Goal: Task Accomplishment & Management: Manage account settings

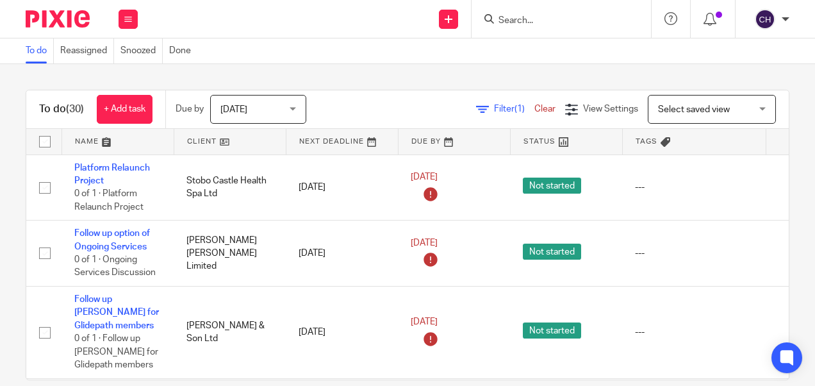
scroll to position [1965, 0]
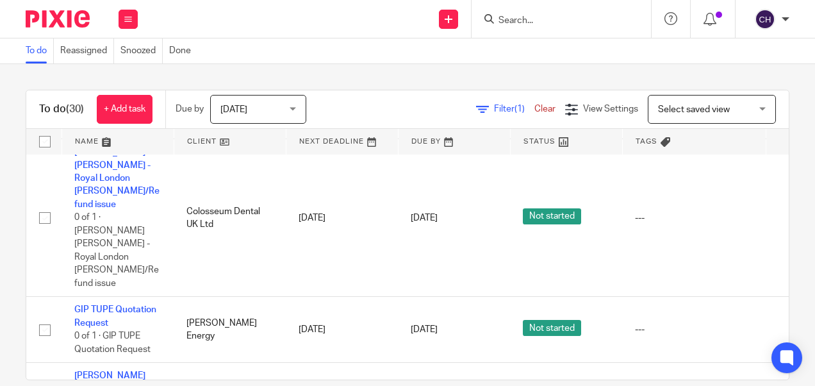
click at [74, 23] on img at bounding box center [58, 18] width 64 height 17
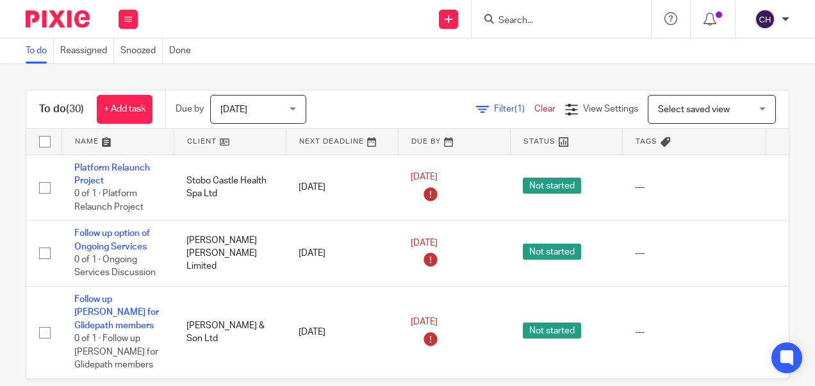
click at [545, 25] on input "Search" at bounding box center [554, 21] width 115 height 12
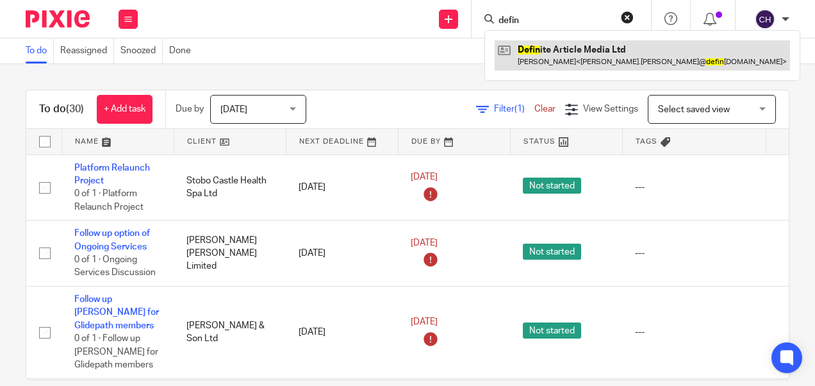
type input "defin"
click at [551, 49] on link at bounding box center [641, 54] width 295 height 29
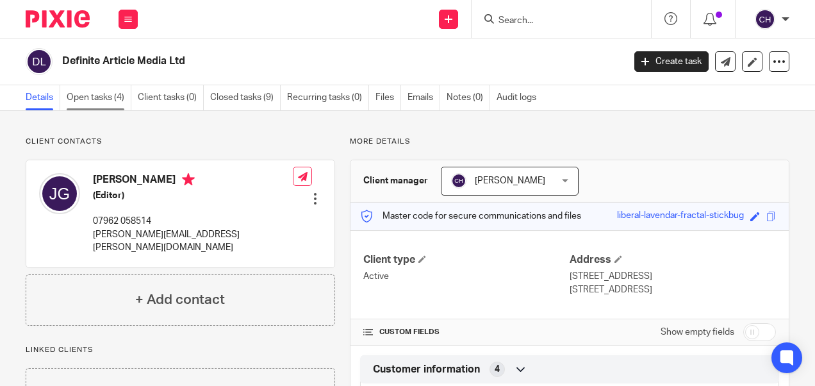
click at [109, 94] on link "Open tasks (4)" at bounding box center [99, 97] width 65 height 25
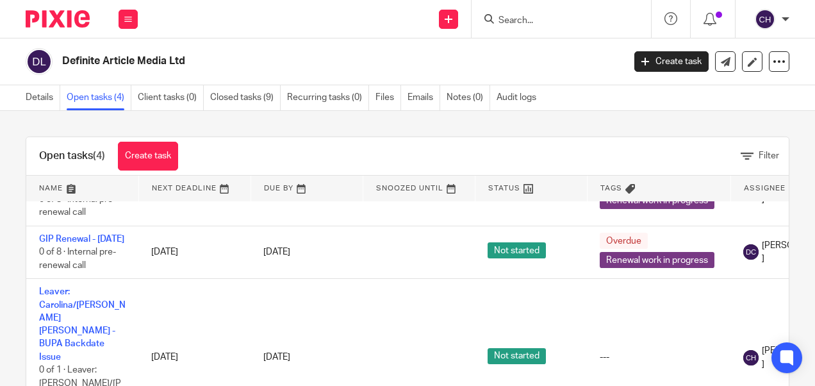
scroll to position [113, 0]
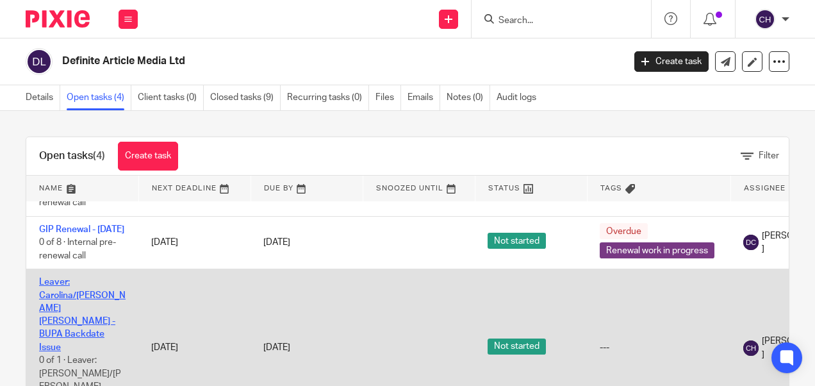
click at [72, 326] on link "Leaver: Carolina/Maria Aguiar Ribeiro - BUPA Backdate Issue" at bounding box center [82, 314] width 86 height 74
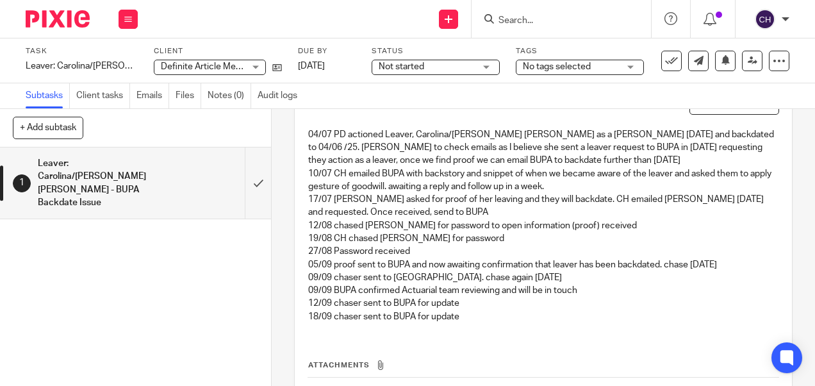
scroll to position [86, 0]
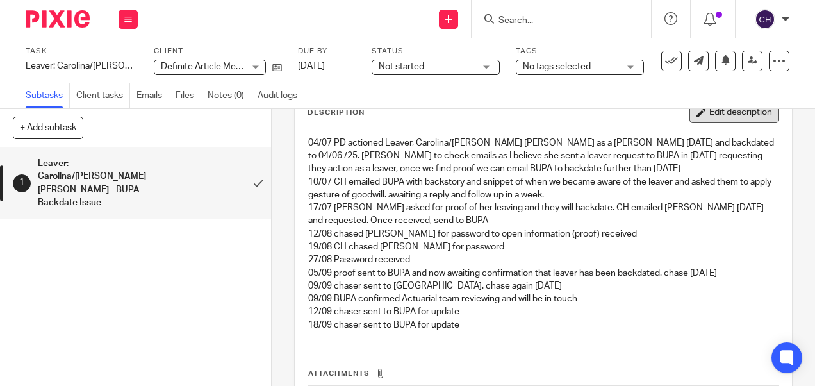
click at [711, 115] on button "Edit description" at bounding box center [734, 112] width 90 height 20
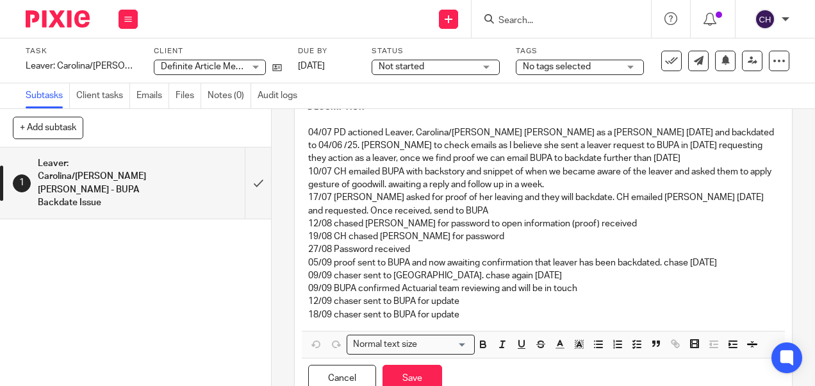
scroll to position [81, 0]
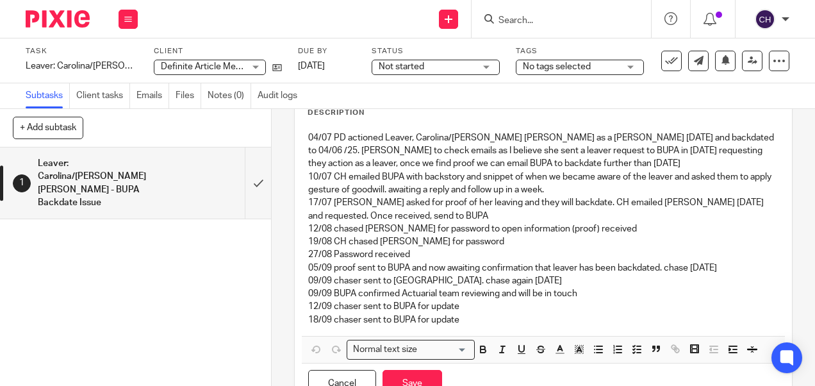
click at [461, 316] on p "18/09 chaser sent to BUPA for update" at bounding box center [542, 319] width 469 height 13
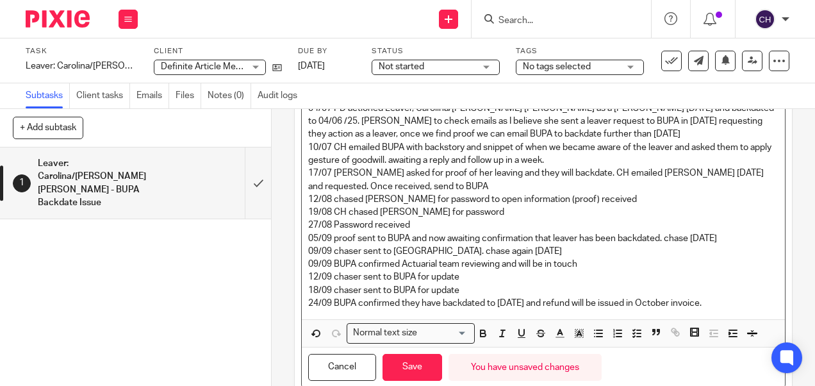
scroll to position [111, 0]
click at [415, 360] on button "Save" at bounding box center [412, 367] width 60 height 28
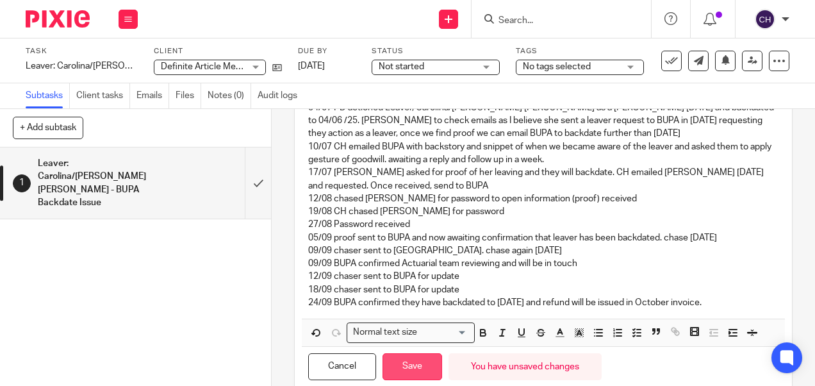
scroll to position [122, 0]
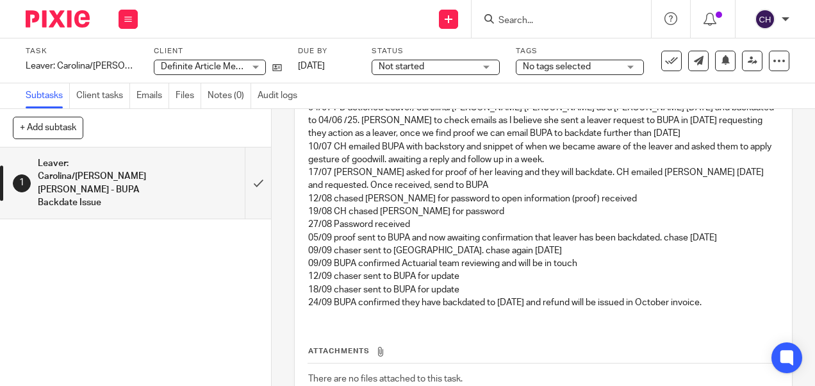
click at [713, 296] on p "24/09 BUPA confirmed they have backdated to Nov 23 and refund will be issued in…" at bounding box center [542, 302] width 469 height 13
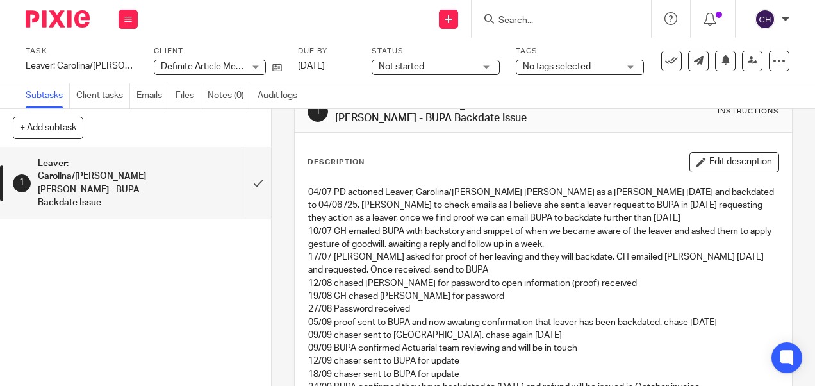
scroll to position [0, 0]
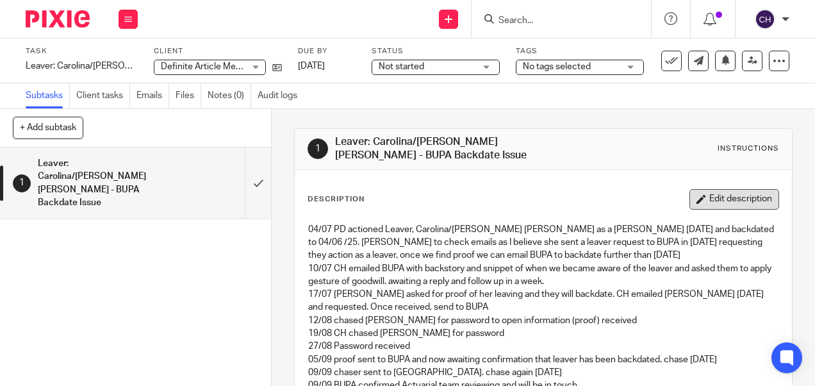
click at [708, 193] on button "Edit description" at bounding box center [734, 199] width 90 height 20
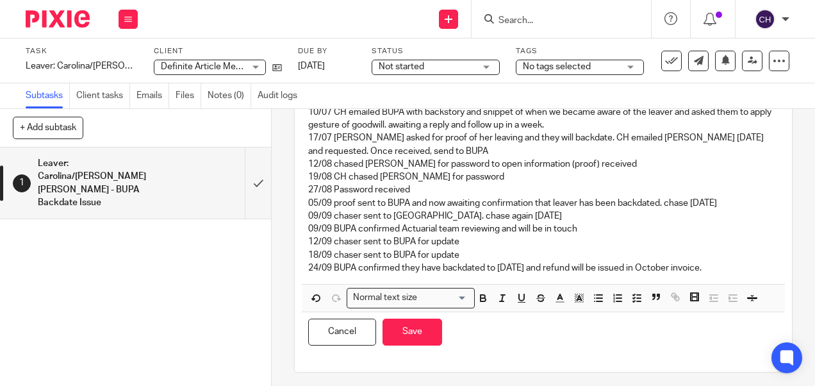
scroll to position [150, 0]
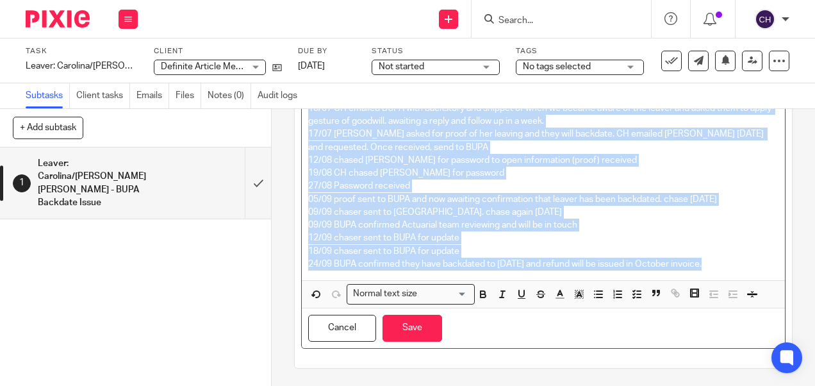
drag, startPoint x: 707, startPoint y: 261, endPoint x: 816, endPoint y: -14, distance: 296.3
click at [814, 0] on html "Work Email Clients Team Reports Work Email Clients Team Reports Settings Send n…" at bounding box center [407, 193] width 815 height 386
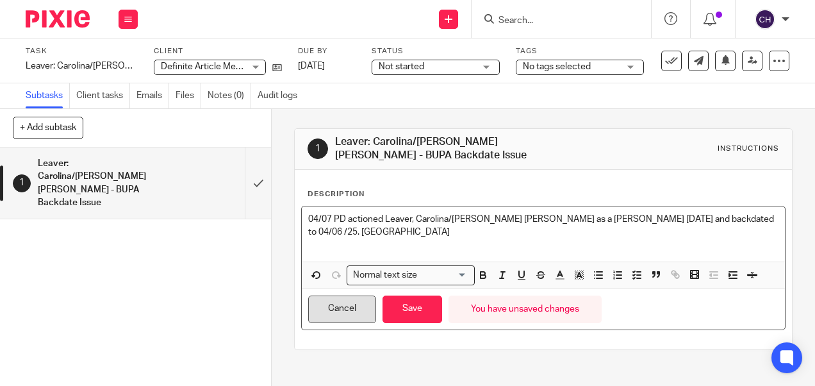
click at [342, 301] on button "Cancel" at bounding box center [342, 309] width 68 height 28
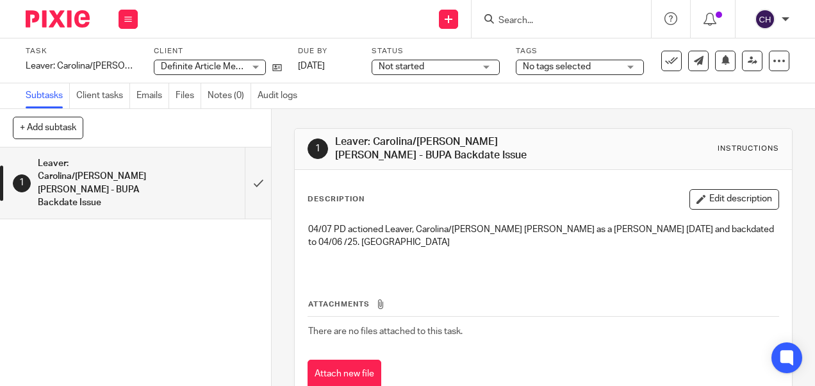
scroll to position [28, 0]
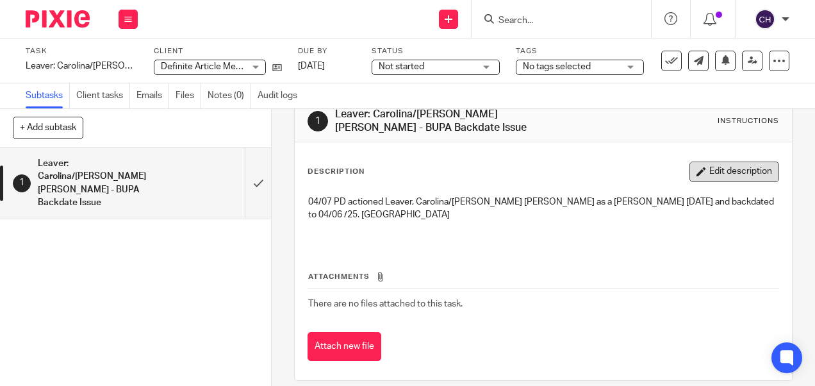
click at [720, 172] on button "Edit description" at bounding box center [734, 171] width 90 height 20
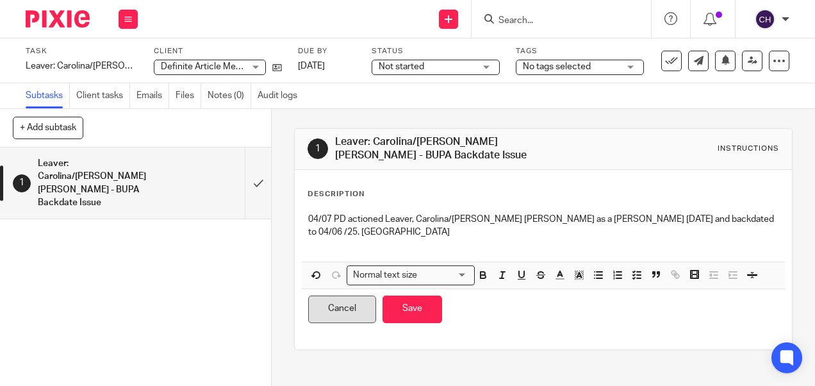
click at [341, 295] on button "Cancel" at bounding box center [342, 309] width 68 height 28
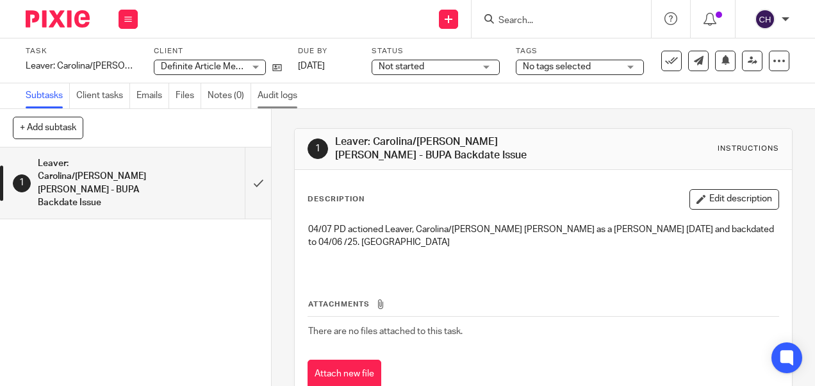
click at [290, 91] on link "Audit logs" at bounding box center [280, 95] width 46 height 25
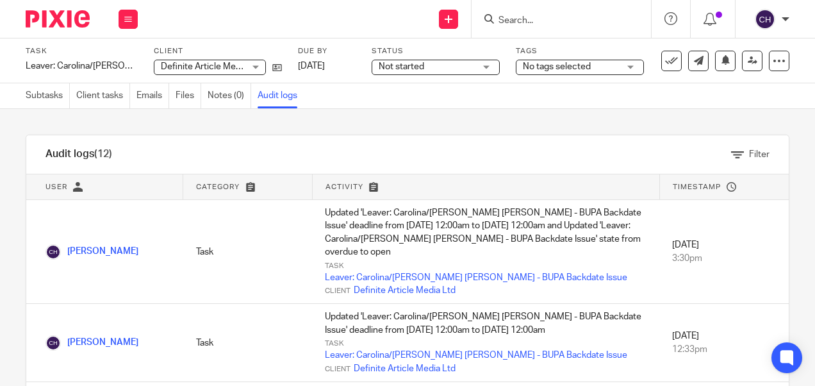
click at [337, 143] on div "Filter" at bounding box center [427, 154] width 724 height 38
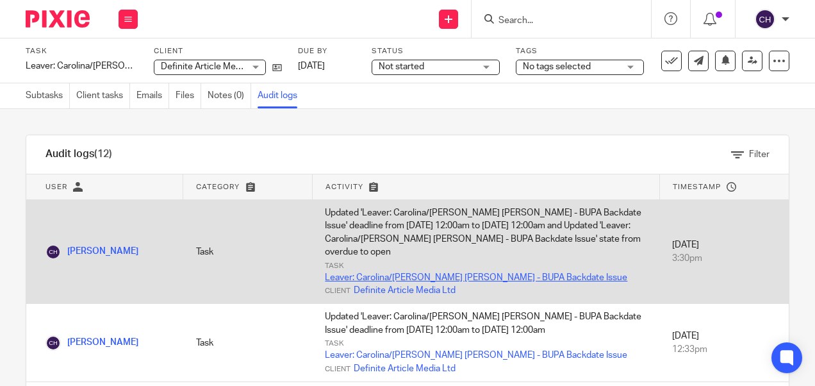
click at [397, 271] on link "Leaver: Carolina/Maria Aguiar Ribeiro - BUPA Backdate Issue" at bounding box center [476, 277] width 302 height 13
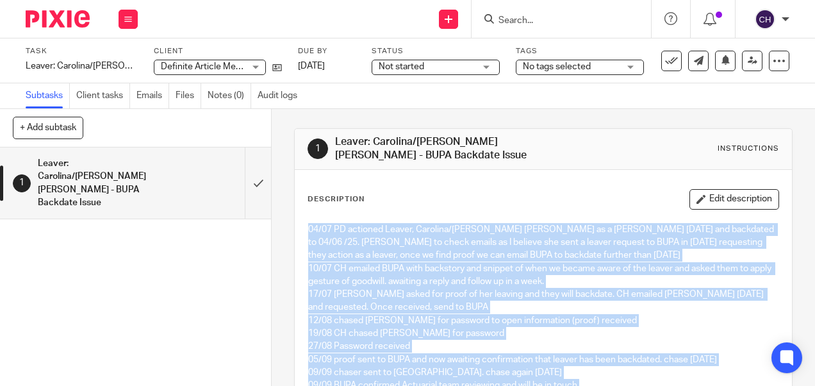
drag, startPoint x: 708, startPoint y: 290, endPoint x: 302, endPoint y: 228, distance: 410.1
click at [302, 228] on div "04/07 PD actioned Leaver, Carolina/[PERSON_NAME] [PERSON_NAME] as a [PERSON_NAM…" at bounding box center [543, 327] width 482 height 223
copy div "04/07 PD actioned Leaver, Carolina/[PERSON_NAME] [PERSON_NAME] as a [PERSON_NAM…"
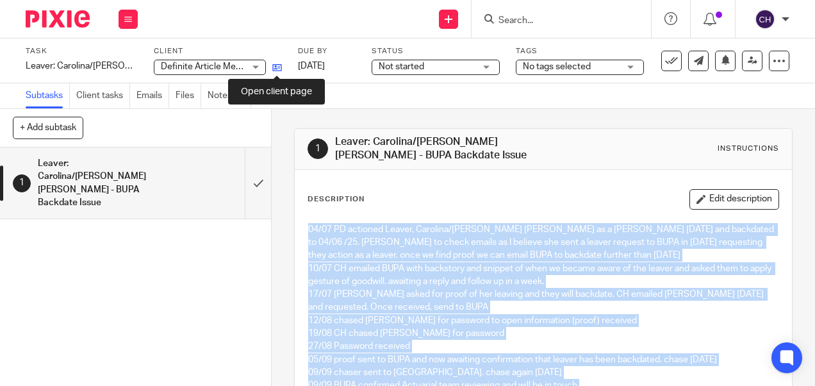
click at [280, 65] on icon at bounding box center [277, 68] width 10 height 10
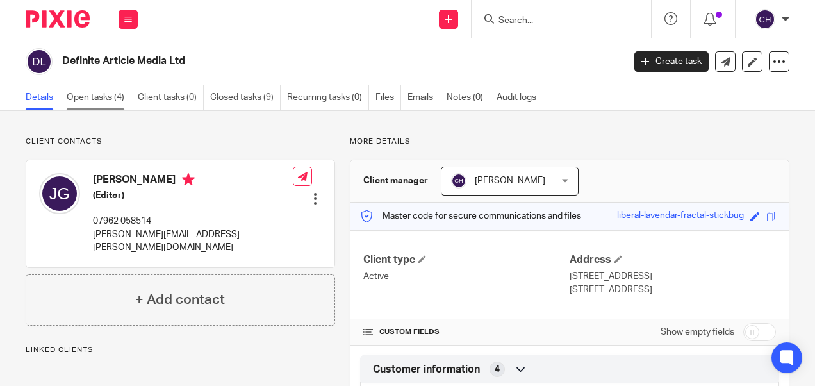
click at [95, 88] on link "Open tasks (4)" at bounding box center [99, 97] width 65 height 25
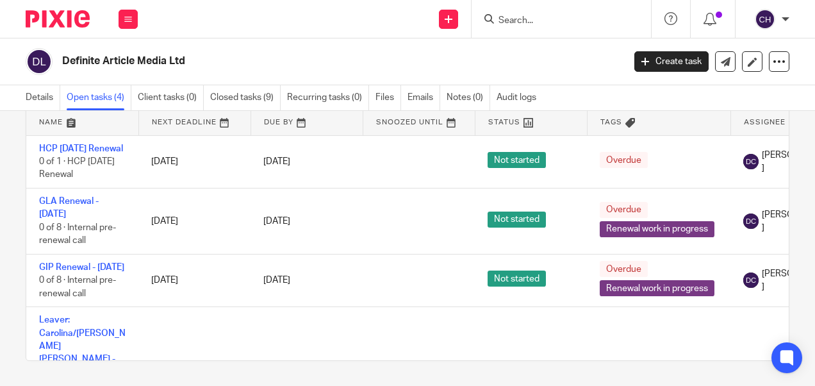
scroll to position [113, 0]
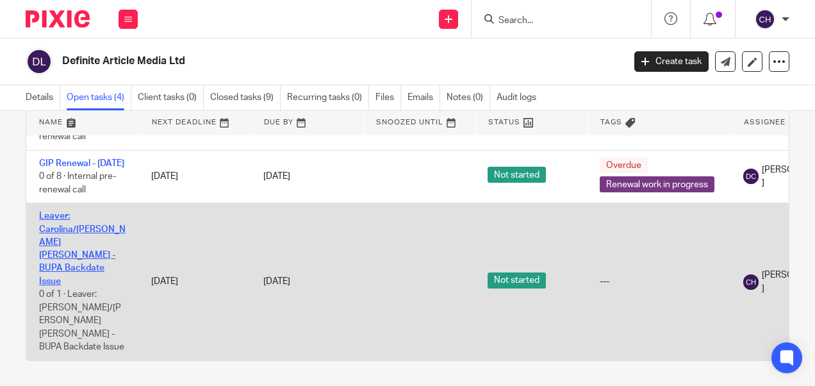
click at [56, 254] on link "Leaver: Carolina/[PERSON_NAME] [PERSON_NAME] - BUPA Backdate Issue" at bounding box center [82, 248] width 86 height 74
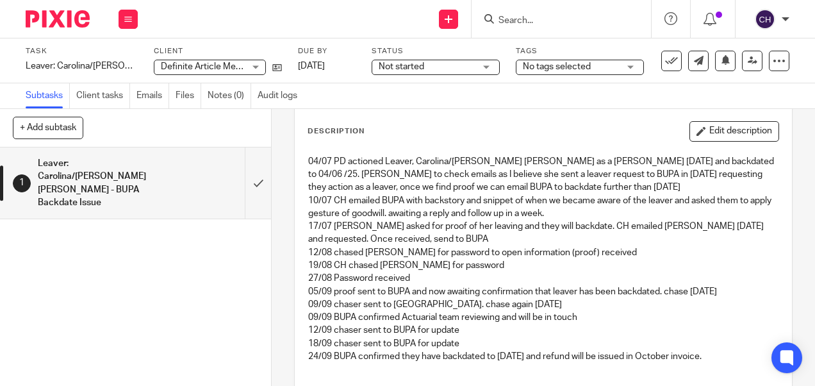
scroll to position [57, 0]
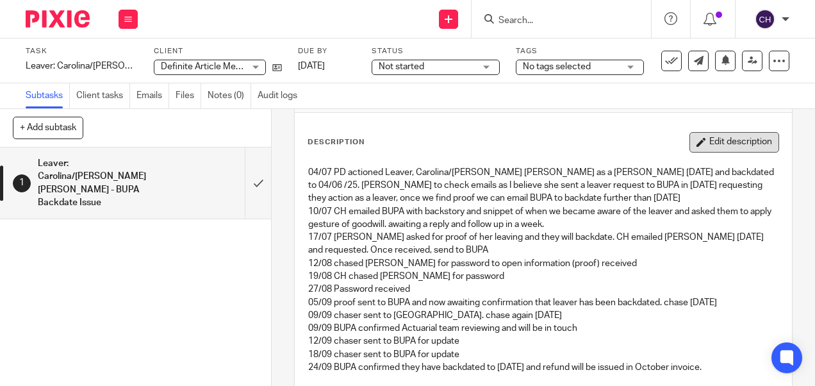
click at [726, 142] on button "Edit description" at bounding box center [734, 142] width 90 height 20
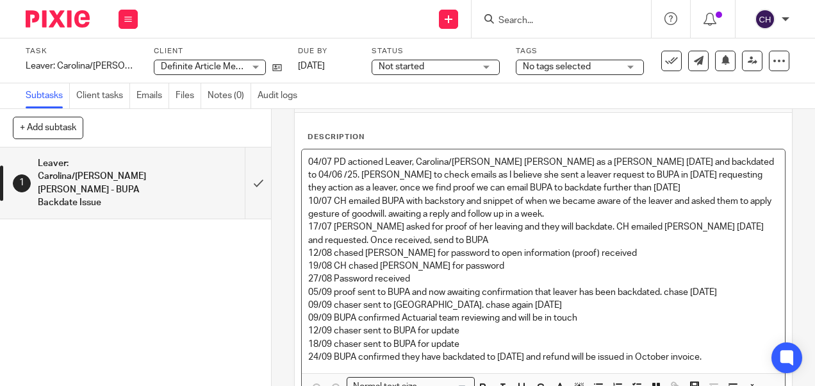
click at [722, 350] on p "24/09 BUPA confirmed they have backdated to [DATE] and refund will be issued in…" at bounding box center [542, 356] width 469 height 13
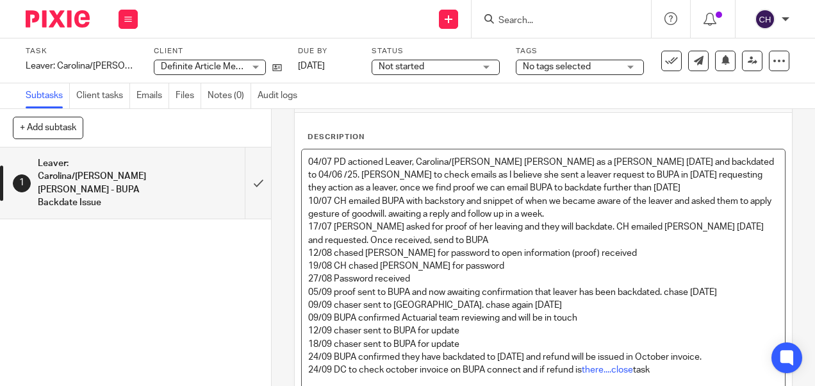
click at [694, 345] on p "18/09 chaser sent to BUPA for update" at bounding box center [542, 343] width 469 height 13
click at [629, 370] on link "there....close" at bounding box center [606, 369] width 51 height 9
click at [609, 370] on link "there....close" at bounding box center [606, 369] width 51 height 9
click at [658, 366] on p "24/09 DC to check october invoice on BUPA connect and if refund is there, close…" at bounding box center [542, 369] width 469 height 13
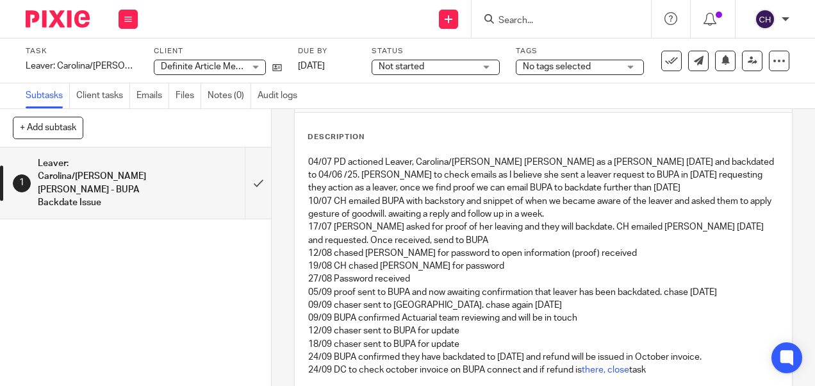
drag, startPoint x: 794, startPoint y: 222, endPoint x: 548, endPoint y: 350, distance: 277.3
click at [785, 289] on div "1 Leaver: Carolina/[PERSON_NAME] [PERSON_NAME] - BUPA Backdate Issue Instructio…" at bounding box center [543, 247] width 543 height 277
click at [391, 371] on p "24/09 DC to check october invoice on BUPA connect and if refund is there, close…" at bounding box center [542, 369] width 469 height 13
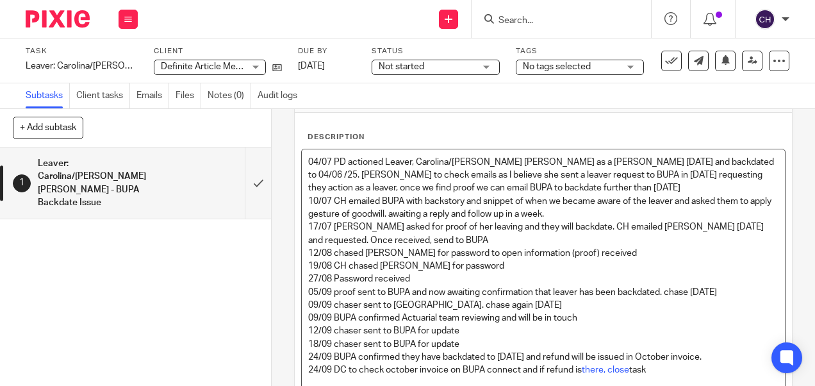
click at [386, 369] on p "24/09 DC to check october invoice on BUPA connect and if refund is there, close…" at bounding box center [542, 369] width 469 height 13
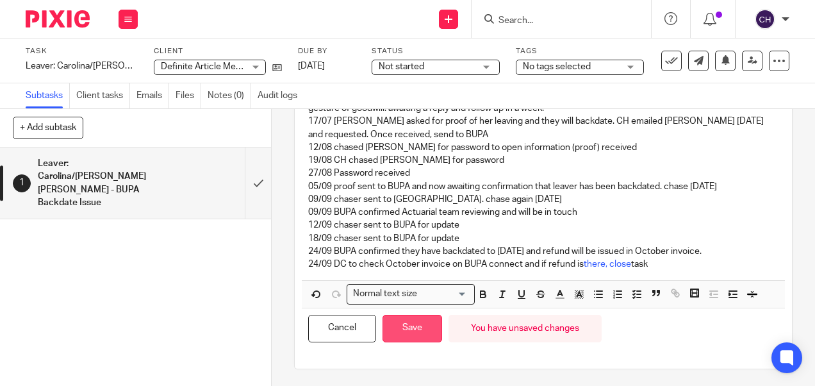
click at [405, 329] on button "Save" at bounding box center [412, 328] width 60 height 28
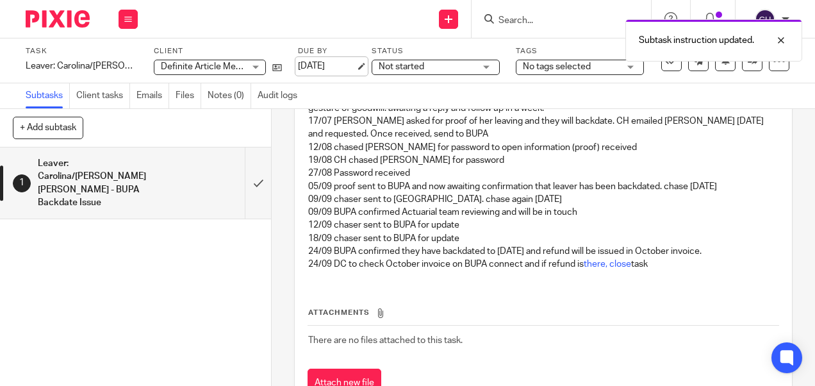
click at [321, 62] on link "[DATE]" at bounding box center [327, 66] width 58 height 13
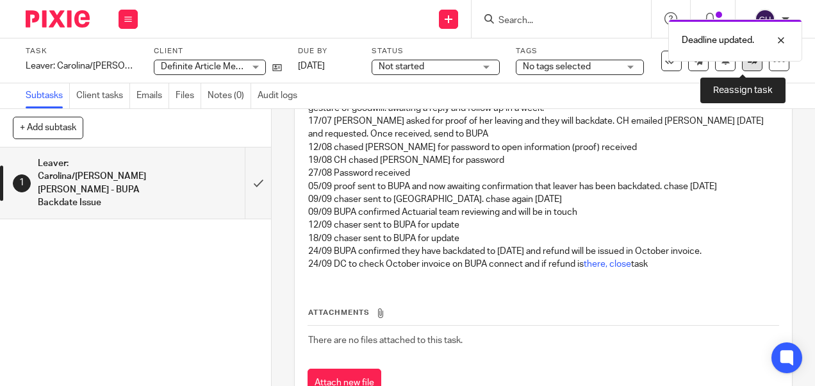
click at [747, 63] on icon at bounding box center [752, 61] width 10 height 10
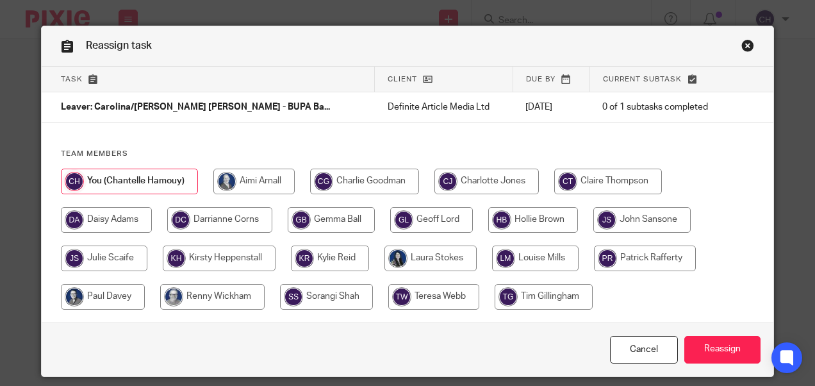
click at [194, 220] on input "radio" at bounding box center [219, 220] width 105 height 26
radio input "true"
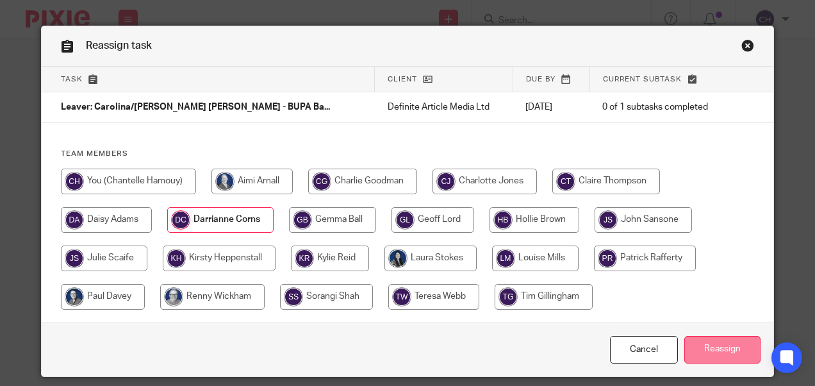
click at [729, 348] on input "Reassign" at bounding box center [722, 350] width 76 height 28
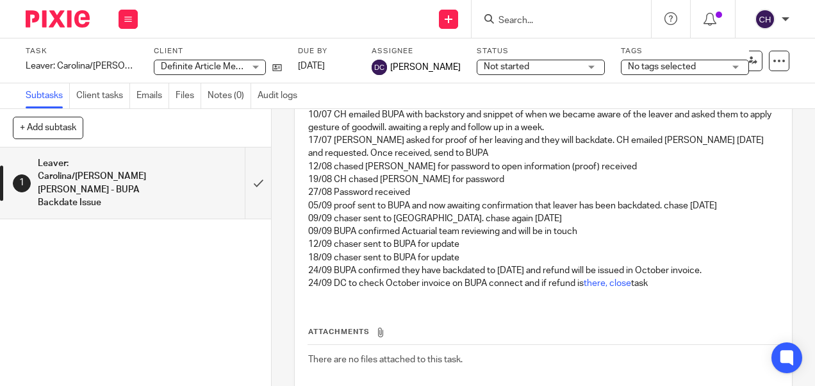
scroll to position [152, 0]
click at [60, 10] on div at bounding box center [53, 19] width 106 height 38
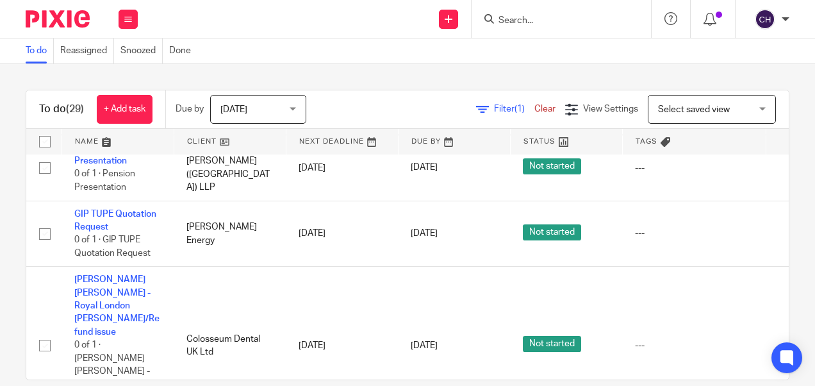
scroll to position [1834, 0]
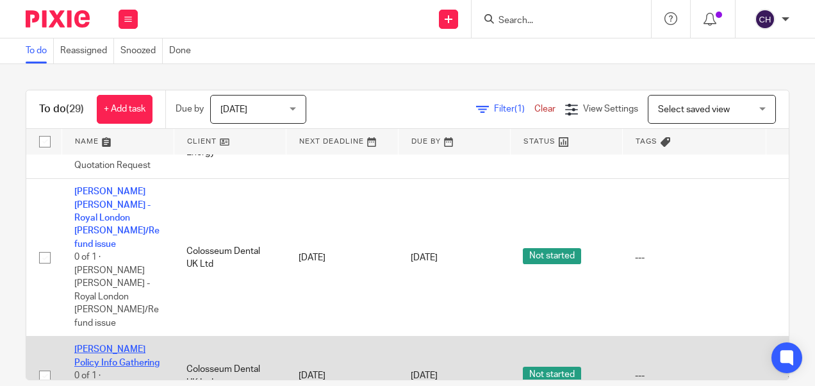
click at [110, 345] on link "[PERSON_NAME] Policy Info Gathering" at bounding box center [116, 356] width 85 height 22
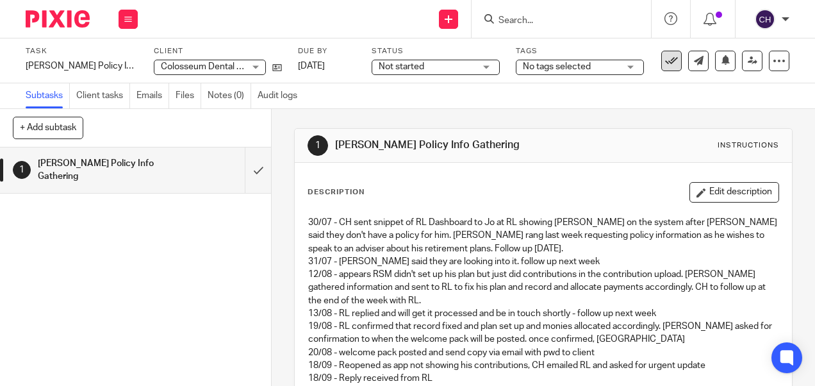
click at [661, 54] on button at bounding box center [671, 61] width 20 height 20
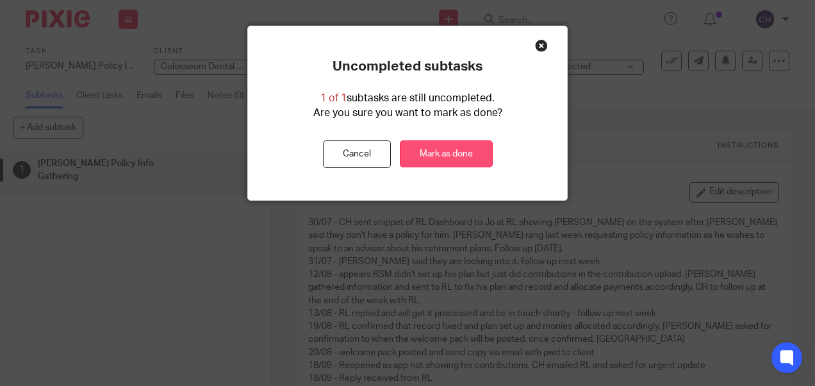
click at [439, 151] on link "Mark as done" at bounding box center [446, 154] width 93 height 28
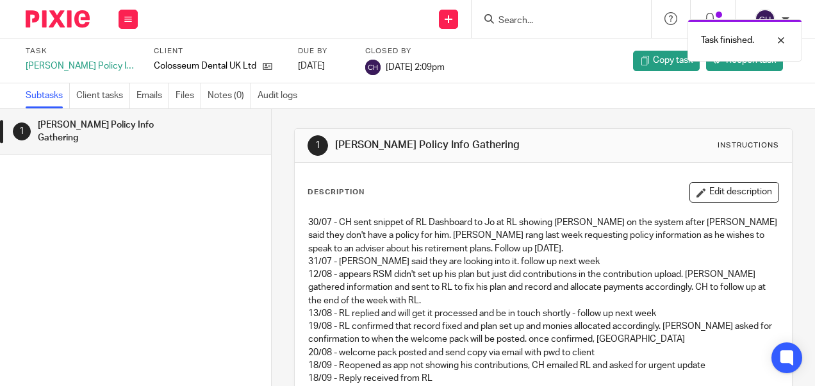
click at [46, 17] on img at bounding box center [58, 18] width 64 height 17
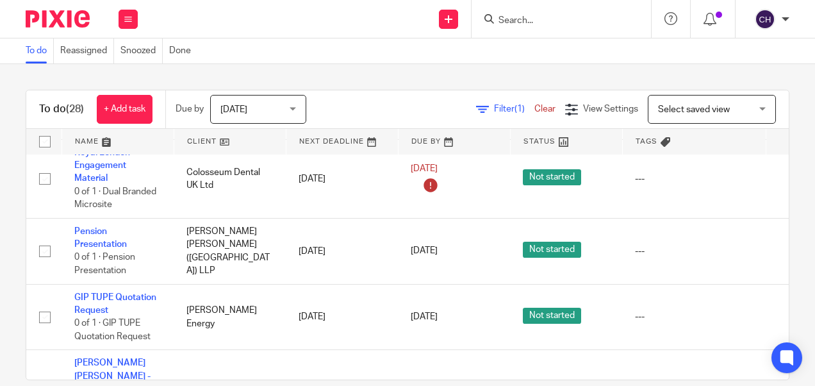
scroll to position [1769, 0]
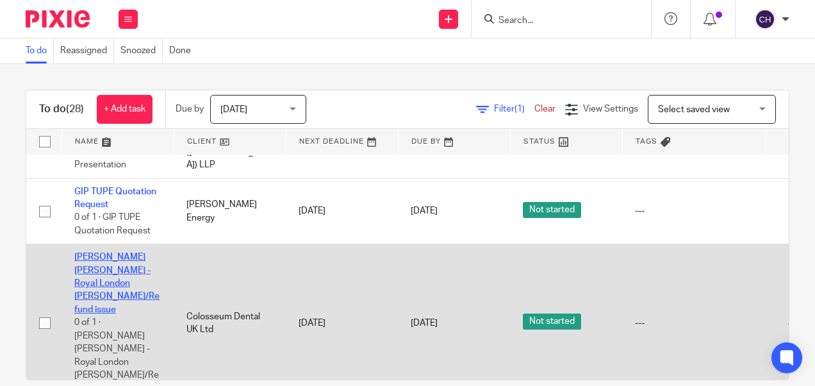
click at [93, 280] on link "FATIMA MOHAMED ADEM - Royal London Joiner/Refund issue" at bounding box center [116, 282] width 85 height 61
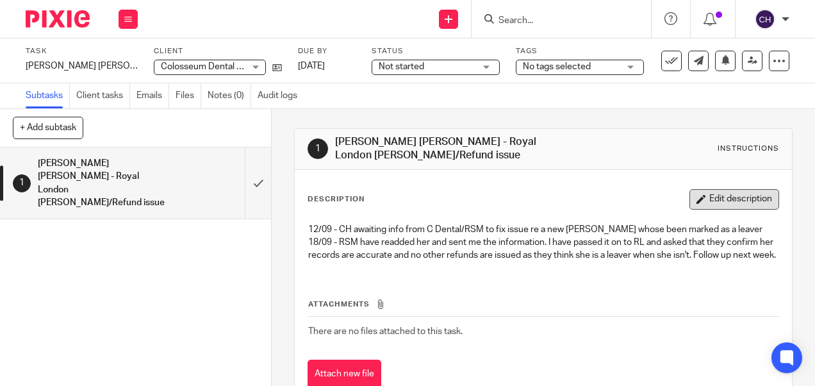
click at [720, 191] on button "Edit description" at bounding box center [734, 199] width 90 height 20
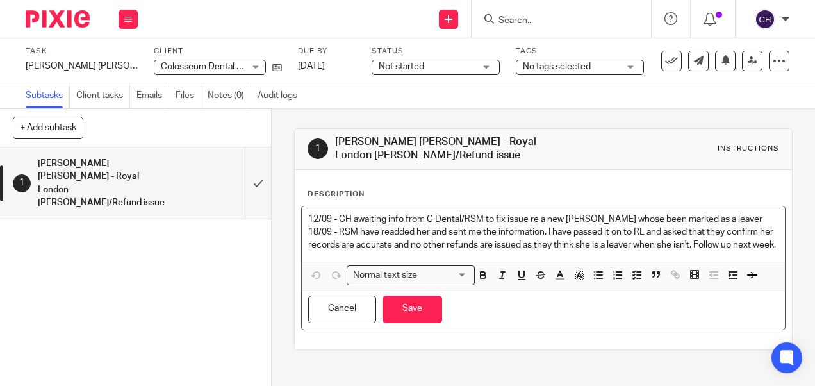
click at [371, 252] on p "18/09 - RSM have readded her and sent me the information. I have passed it on t…" at bounding box center [542, 238] width 469 height 26
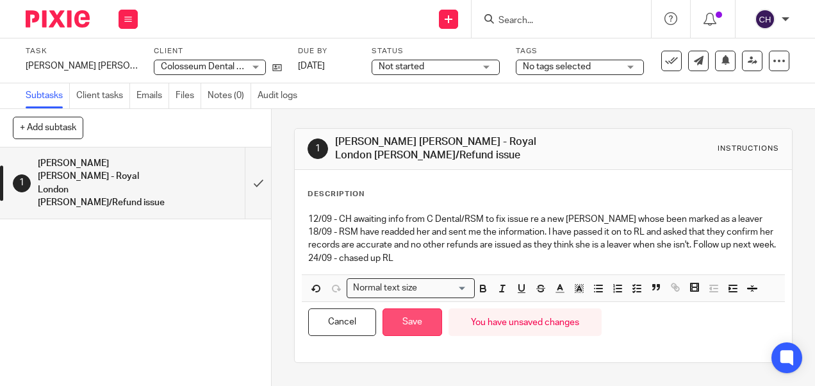
click at [410, 336] on button "Save" at bounding box center [412, 322] width 60 height 28
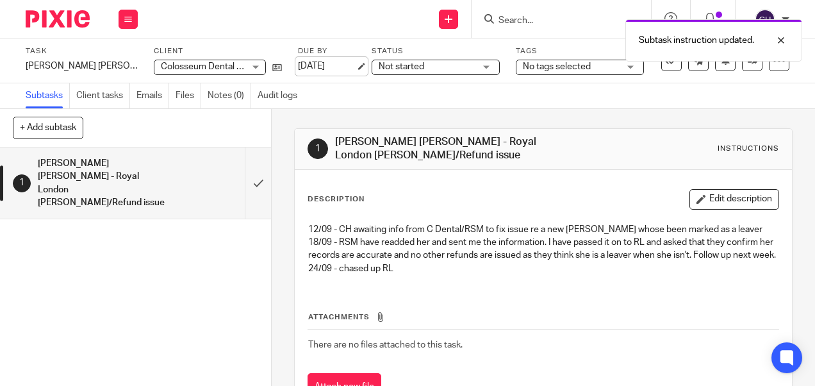
click at [315, 72] on link "25 Sep 2025" at bounding box center [327, 66] width 58 height 13
click at [49, 22] on img at bounding box center [58, 18] width 64 height 17
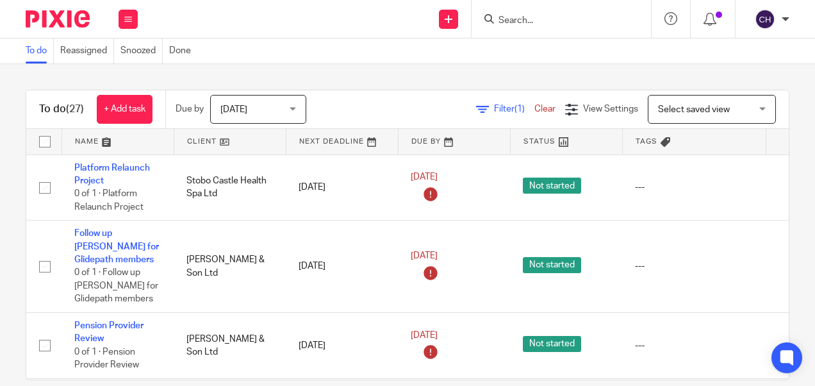
click at [286, 107] on span "Tomorrow" at bounding box center [254, 108] width 68 height 27
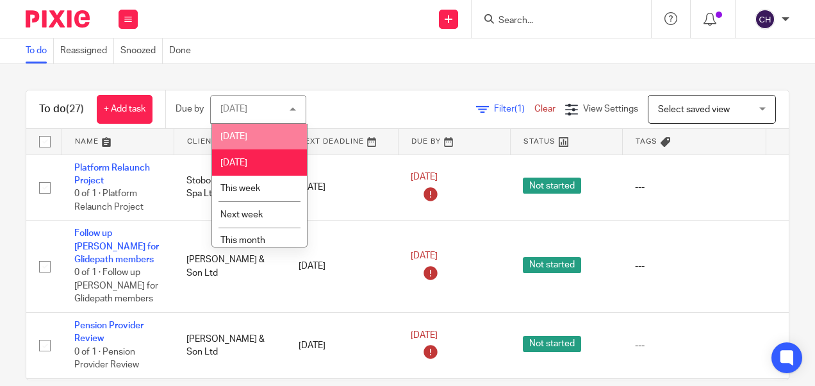
click at [243, 138] on span "Today" at bounding box center [233, 136] width 27 height 9
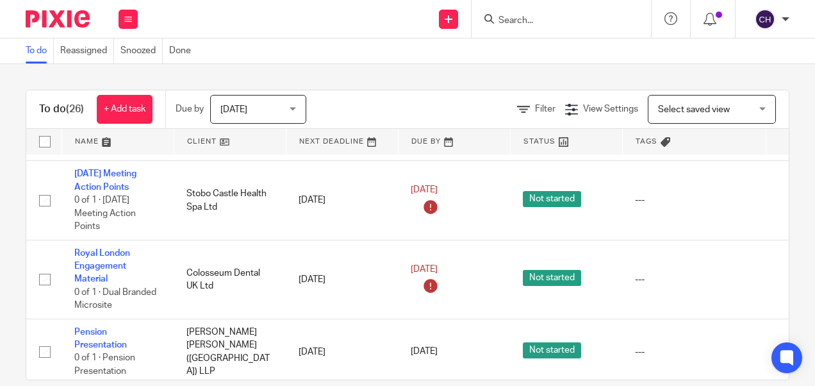
scroll to position [1585, 0]
